Goal: Information Seeking & Learning: Check status

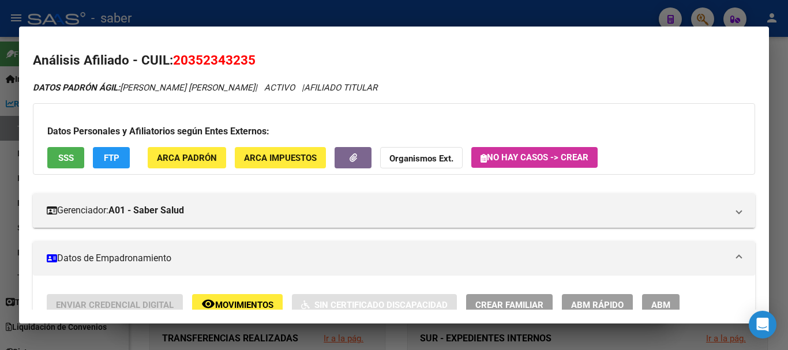
scroll to position [47, 0]
click at [0, 173] on div at bounding box center [394, 175] width 788 height 350
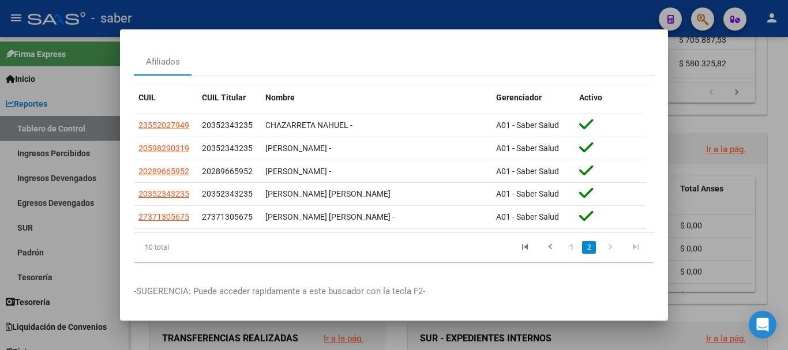
click at [704, 117] on div at bounding box center [394, 175] width 788 height 350
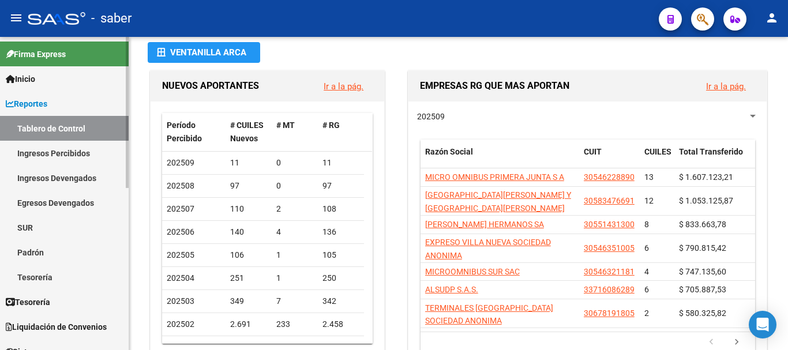
scroll to position [0, 0]
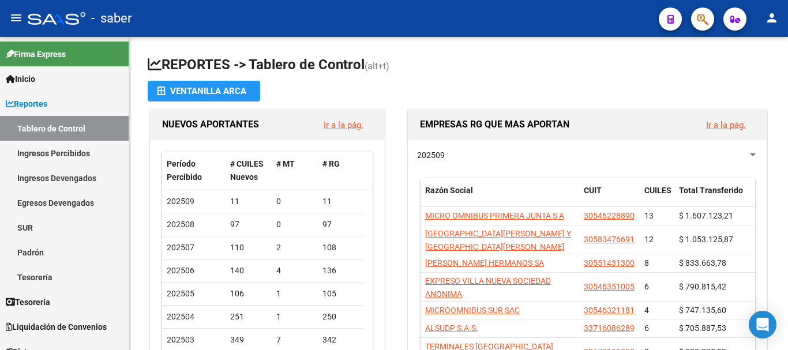
click at [58, 16] on div at bounding box center [57, 18] width 58 height 13
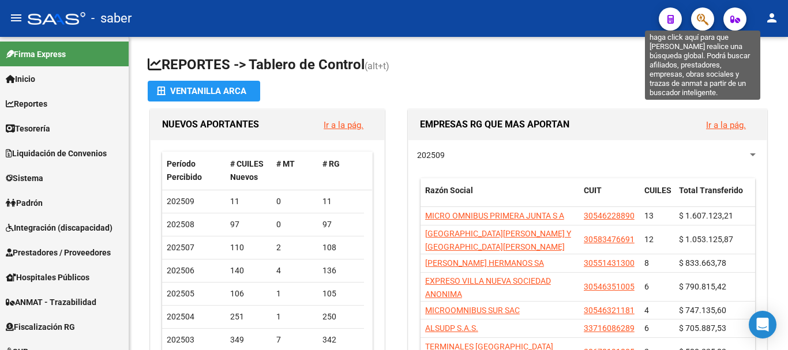
click at [699, 23] on icon "button" at bounding box center [703, 19] width 12 height 13
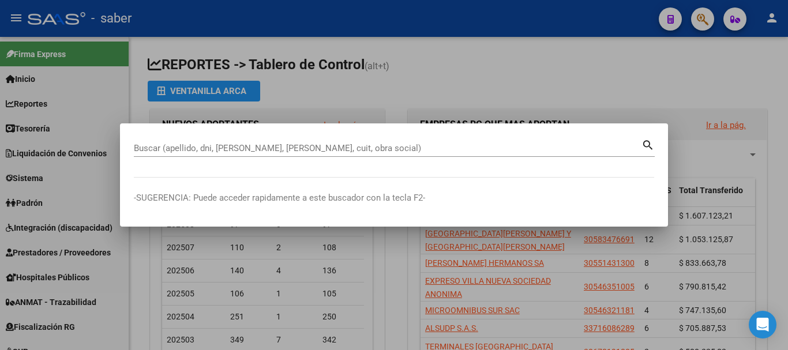
drag, startPoint x: 307, startPoint y: 140, endPoint x: 312, endPoint y: 152, distance: 13.0
click at [307, 141] on div "Buscar (apellido, dni, [PERSON_NAME], [PERSON_NAME], cuit, obra social)" at bounding box center [388, 148] width 508 height 17
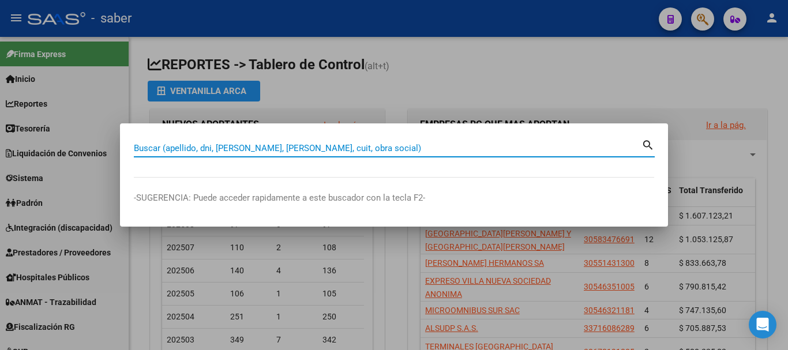
click at [312, 153] on input "Buscar (apellido, dni, [PERSON_NAME], [PERSON_NAME], cuit, obra social)" at bounding box center [388, 148] width 508 height 10
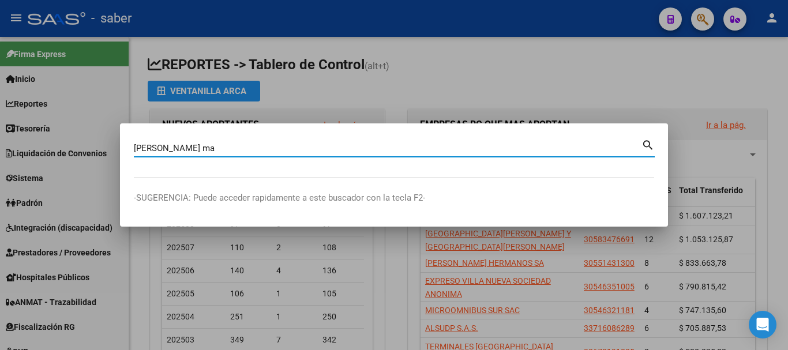
type input "[PERSON_NAME] ma"
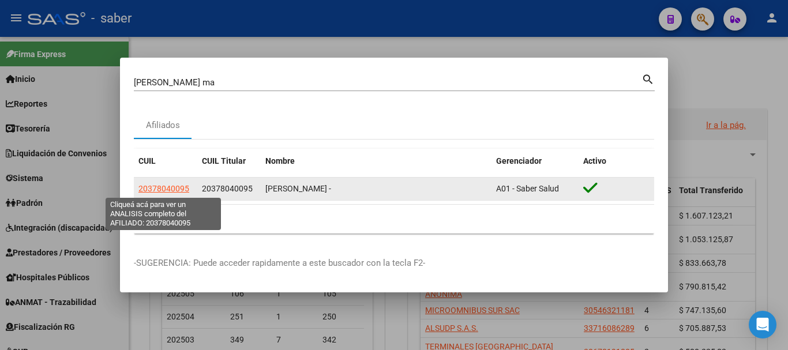
click at [143, 191] on span "20378040095" at bounding box center [163, 188] width 51 height 9
type textarea "20378040095"
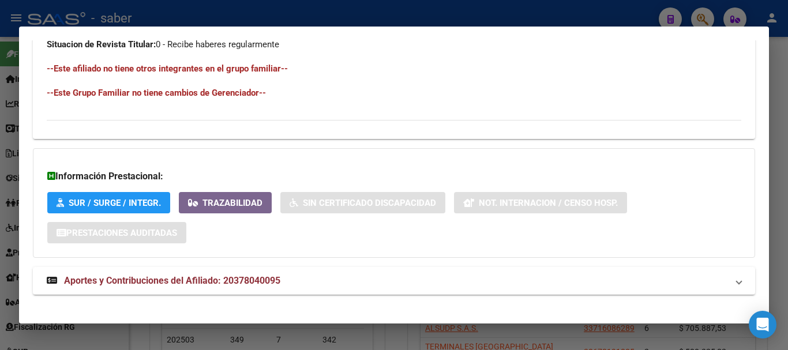
scroll to position [636, 0]
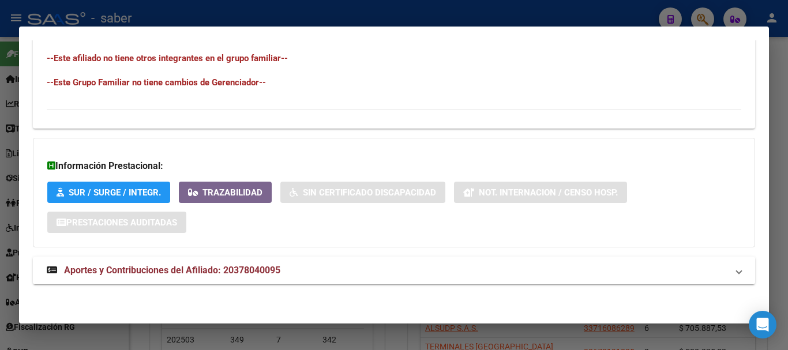
click at [247, 266] on span "Aportes y Contribuciones del Afiliado: 20378040095" at bounding box center [172, 270] width 216 height 11
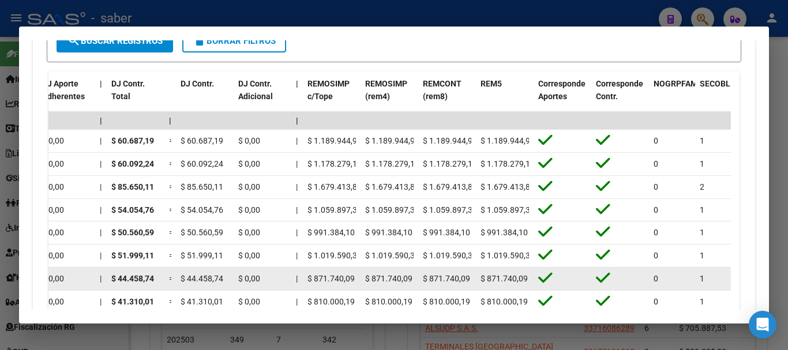
scroll to position [1040, 0]
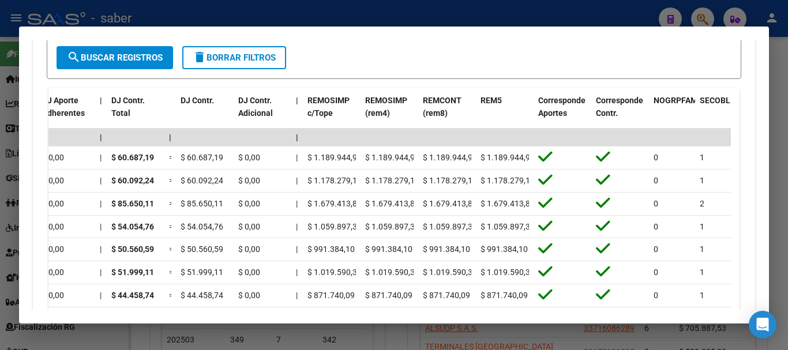
click at [557, 330] on div at bounding box center [394, 175] width 788 height 350
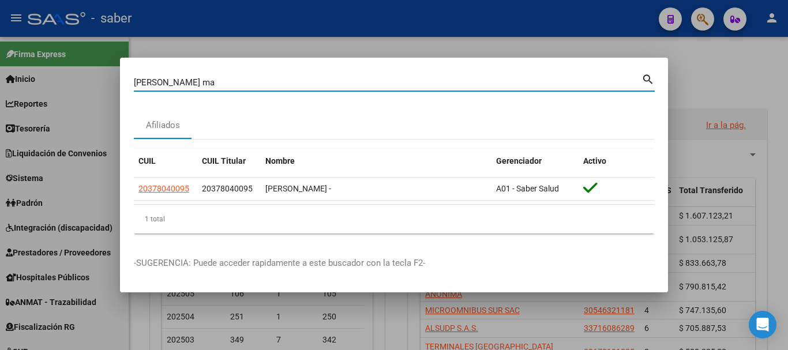
drag, startPoint x: 107, startPoint y: 81, endPoint x: 145, endPoint y: 95, distance: 40.0
click at [108, 81] on div "[PERSON_NAME] (apellido, dni, cuil, nro traspaso, cuit, obra social) search Afi…" at bounding box center [394, 175] width 788 height 350
type input "saber"
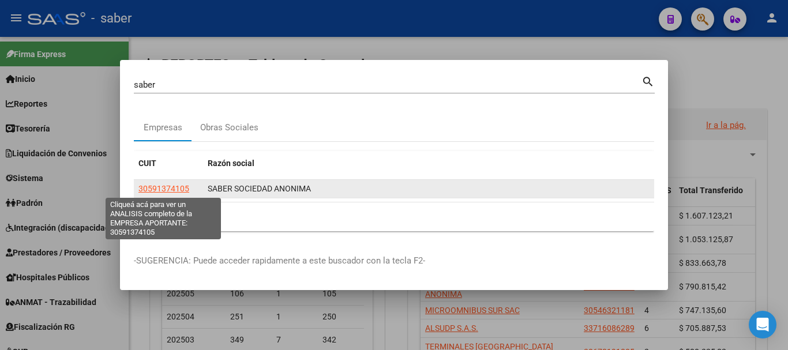
click at [167, 191] on span "30591374105" at bounding box center [163, 188] width 51 height 9
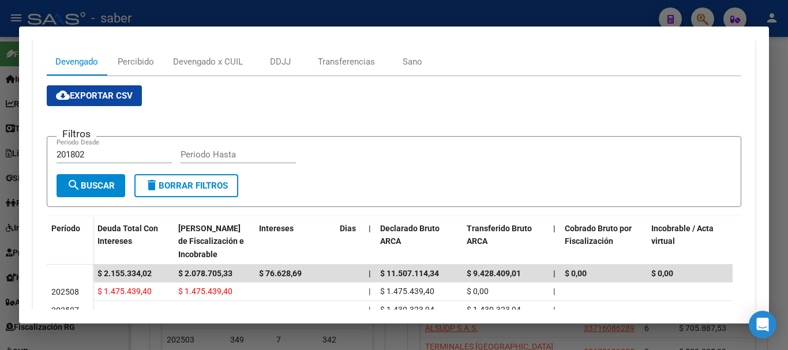
scroll to position [173, 0]
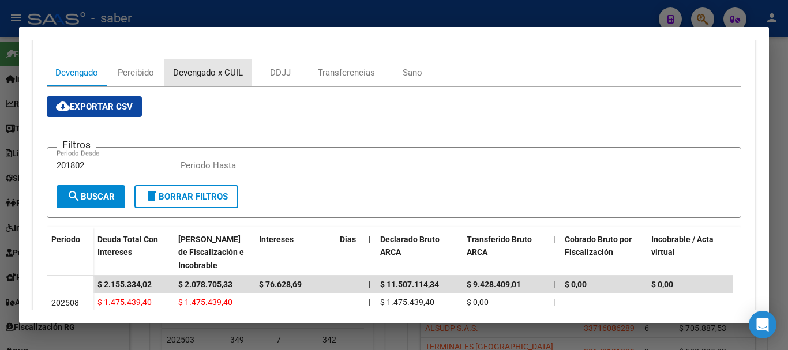
click at [200, 75] on div "Devengado x CUIL" at bounding box center [208, 72] width 70 height 13
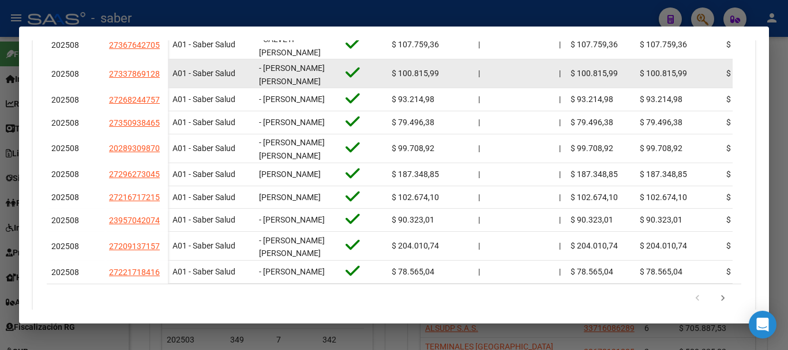
scroll to position [461, 0]
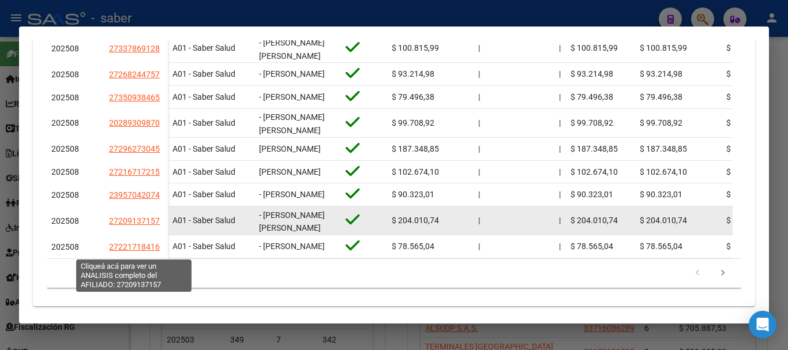
click at [131, 226] on span "27209137157" at bounding box center [134, 220] width 51 height 9
type textarea "27209137157"
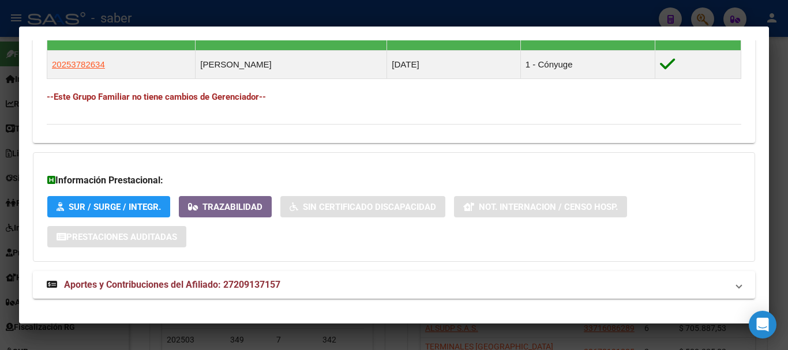
scroll to position [677, 0]
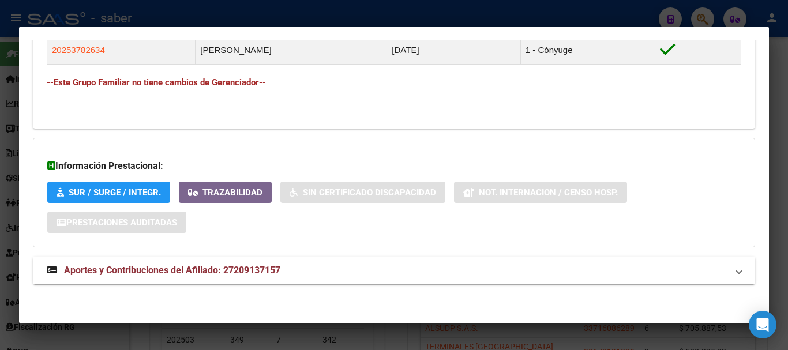
click at [246, 275] on span "Aportes y Contribuciones del Afiliado: 27209137157" at bounding box center [172, 270] width 216 height 11
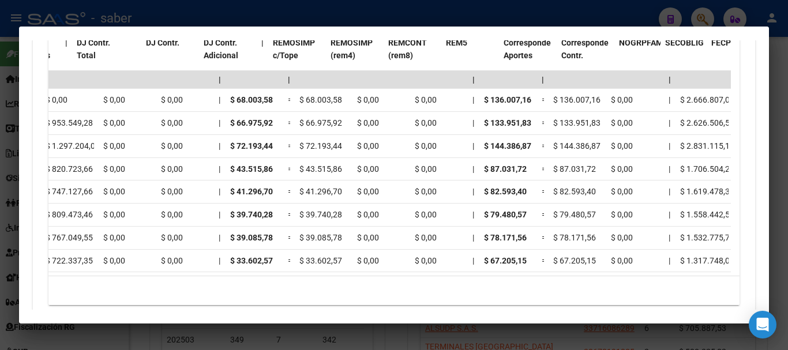
scroll to position [0, 1409]
